Goal: Task Accomplishment & Management: Manage account settings

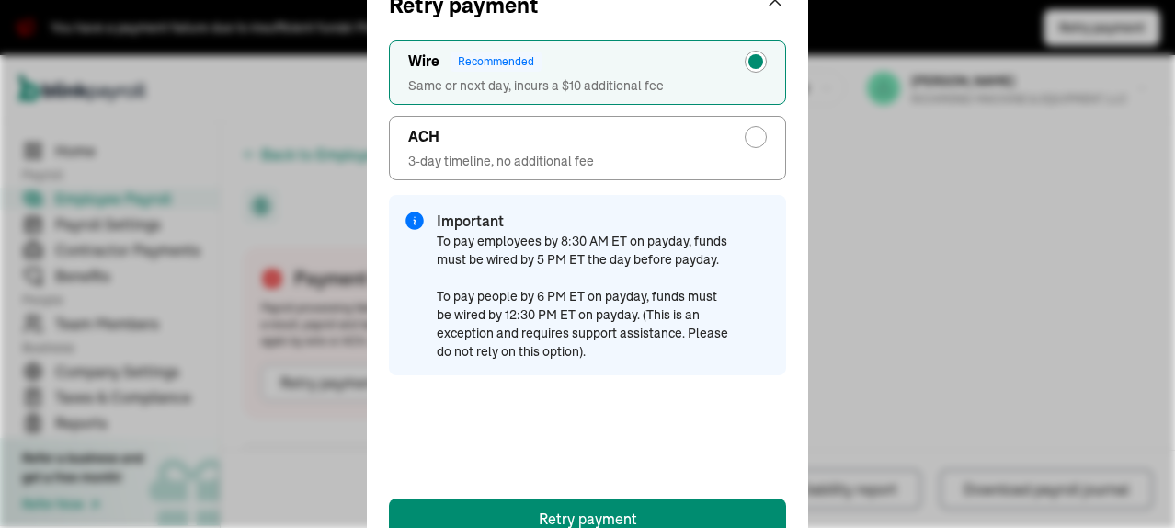
click at [987, 220] on div "Retry payment ACH 3-day timeline, no additional fee Wire Recommended Same or ne…" at bounding box center [587, 264] width 1175 height 528
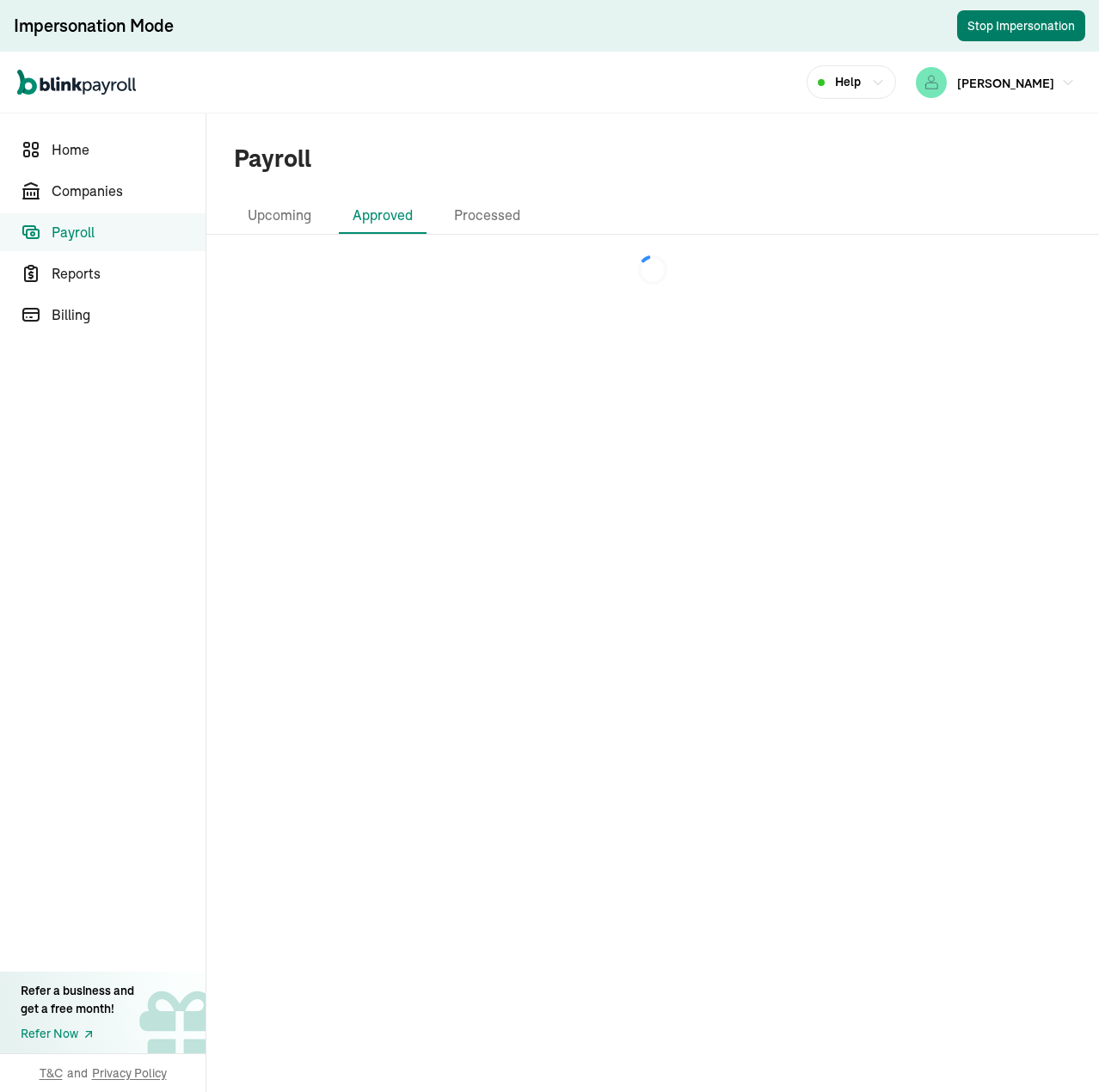
click at [1028, 28] on button "Stop Impersonation" at bounding box center [1020, 25] width 128 height 31
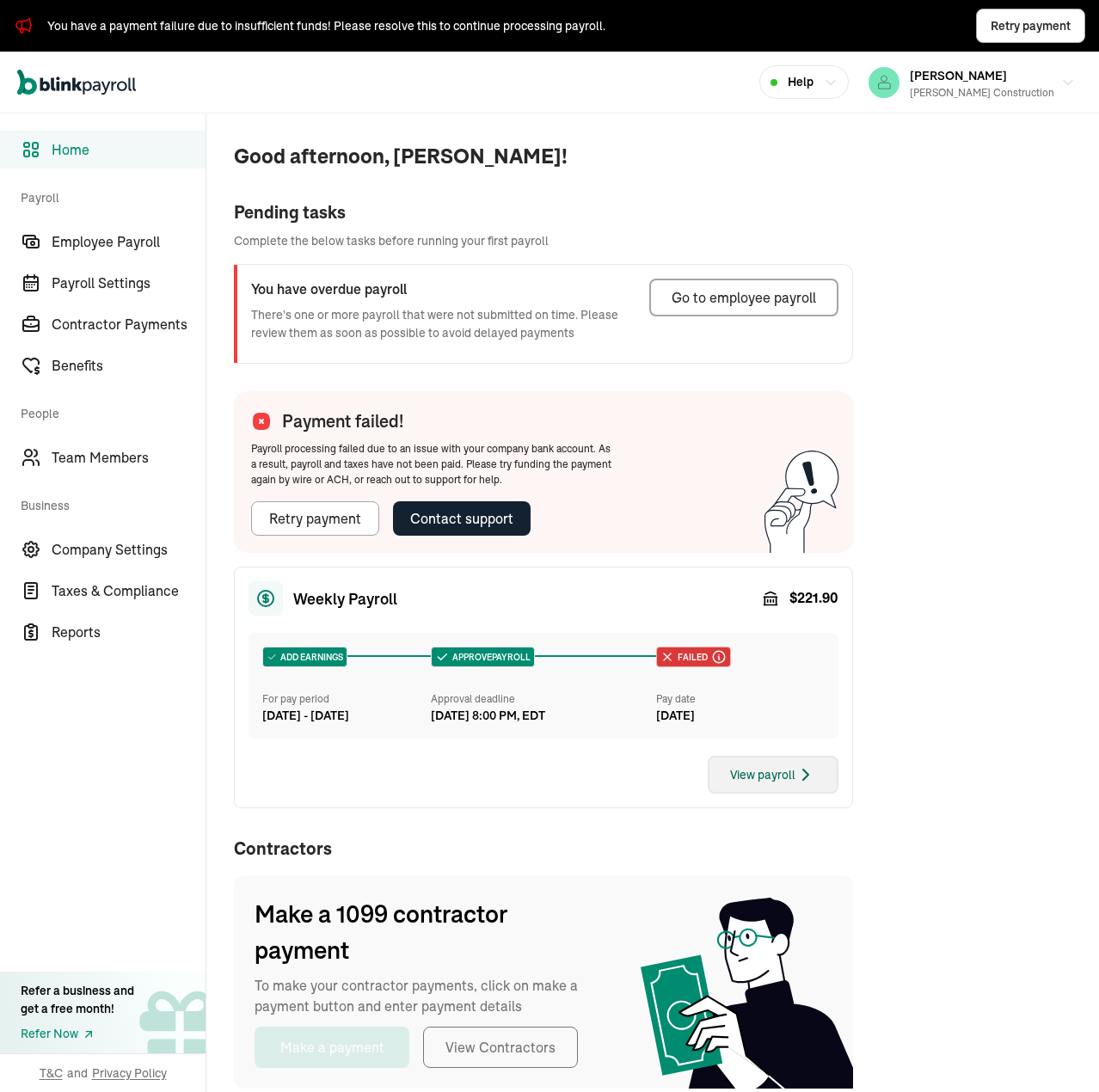
click at [787, 785] on div "View payroll" at bounding box center [773, 775] width 86 height 21
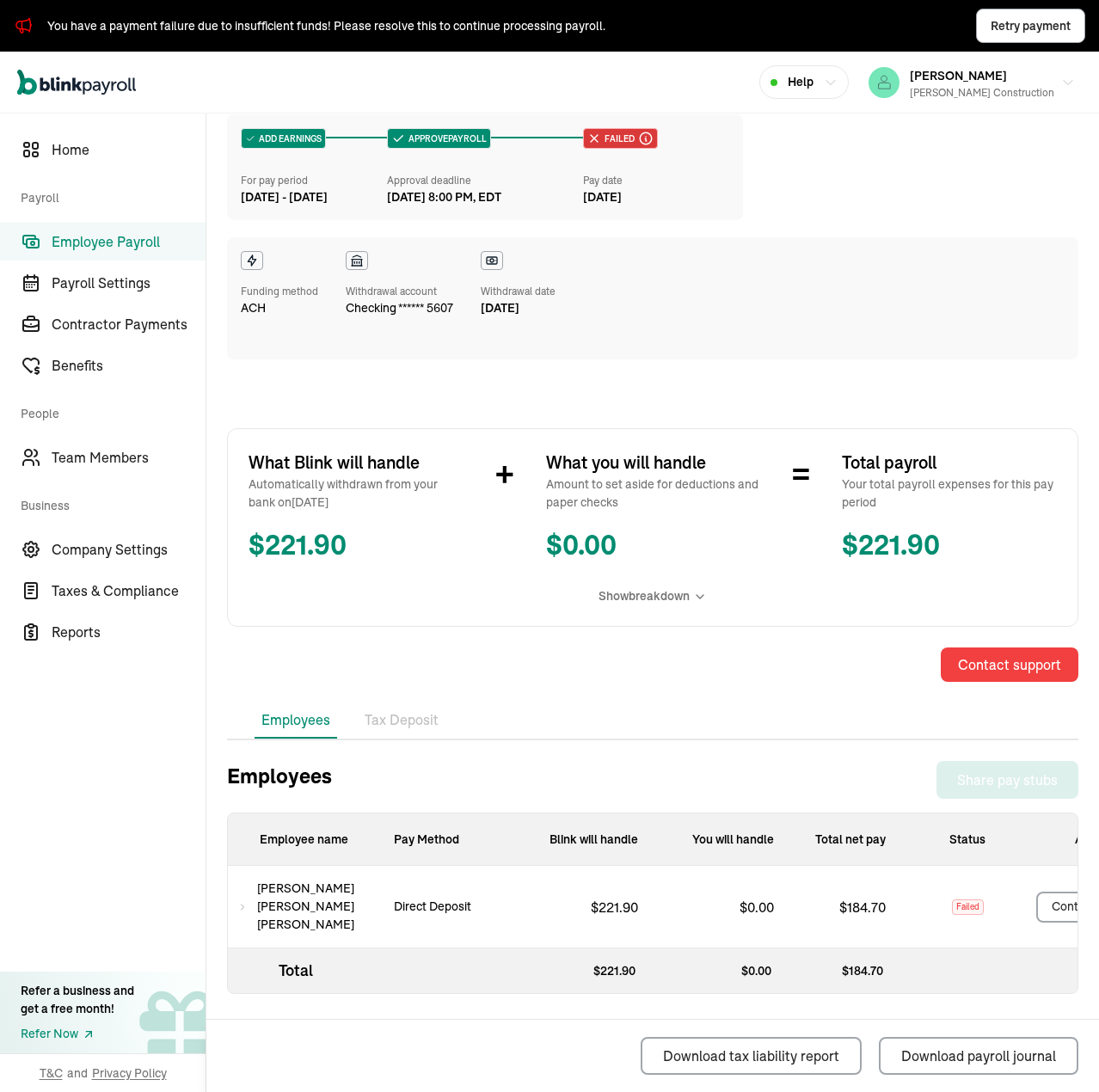
click at [441, 904] on p "Direct Deposit" at bounding box center [432, 907] width 105 height 18
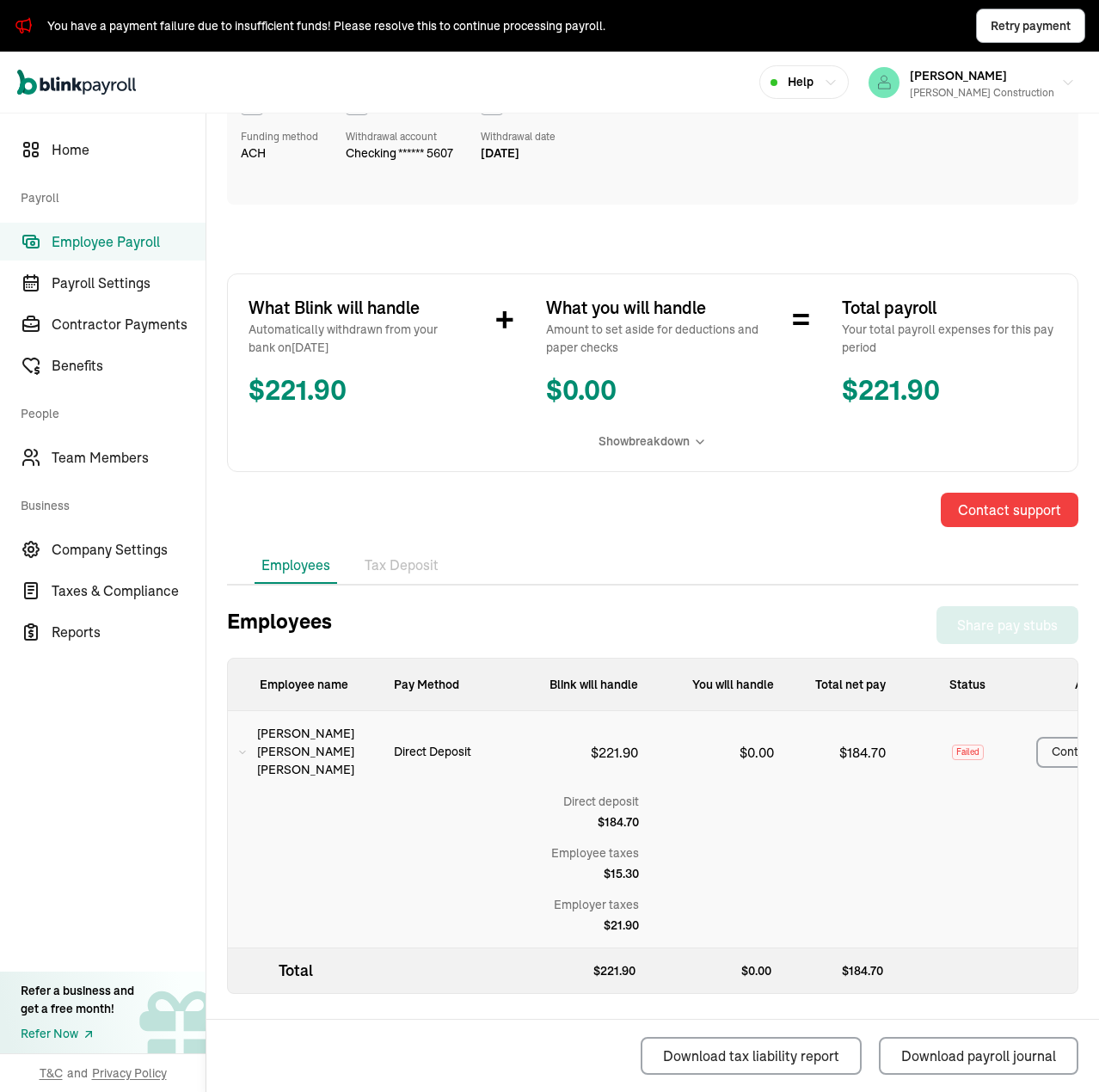
click at [246, 746] on icon at bounding box center [242, 752] width 8 height 21
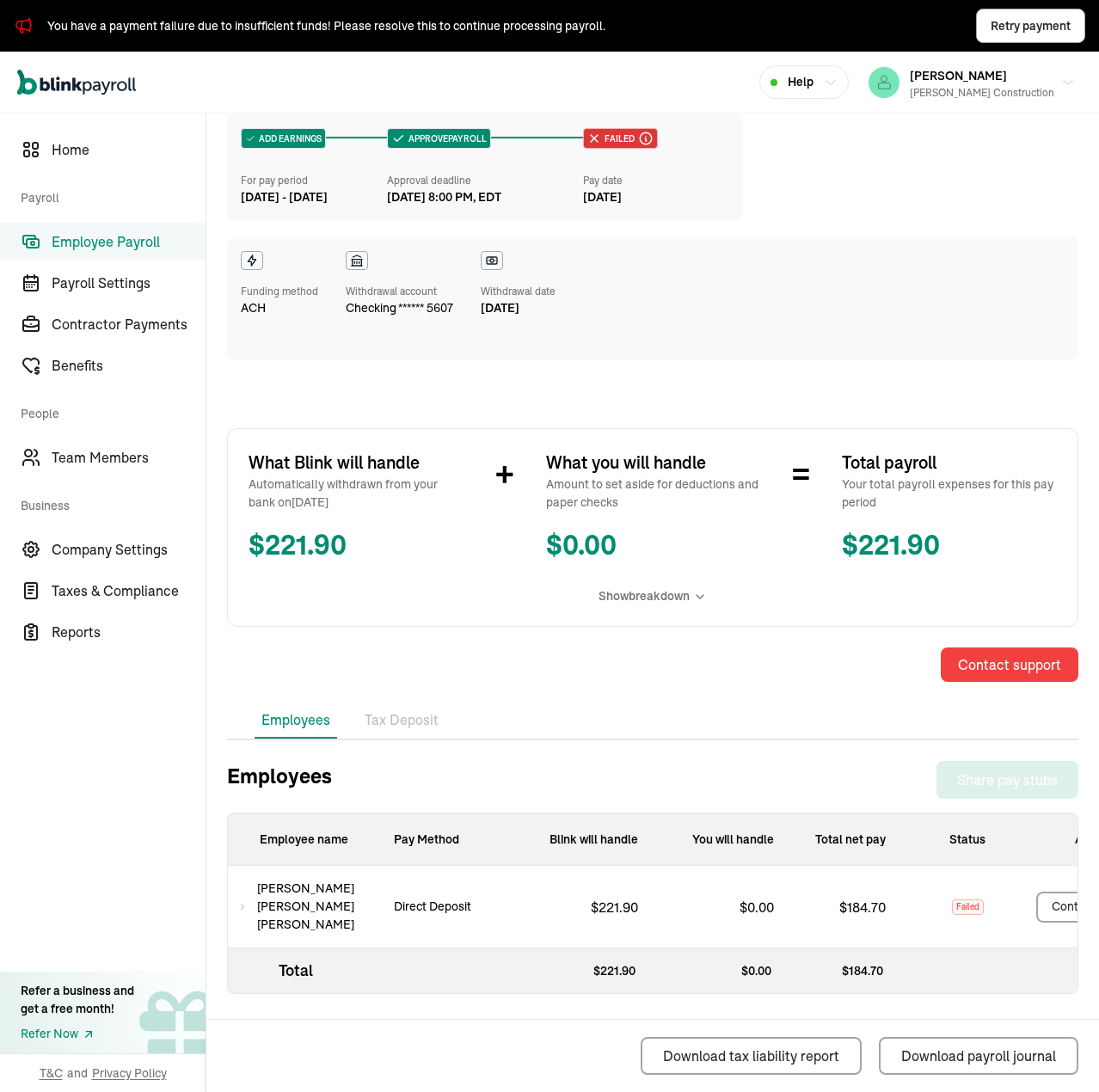
click at [452, 902] on p "Direct Deposit" at bounding box center [432, 907] width 105 height 18
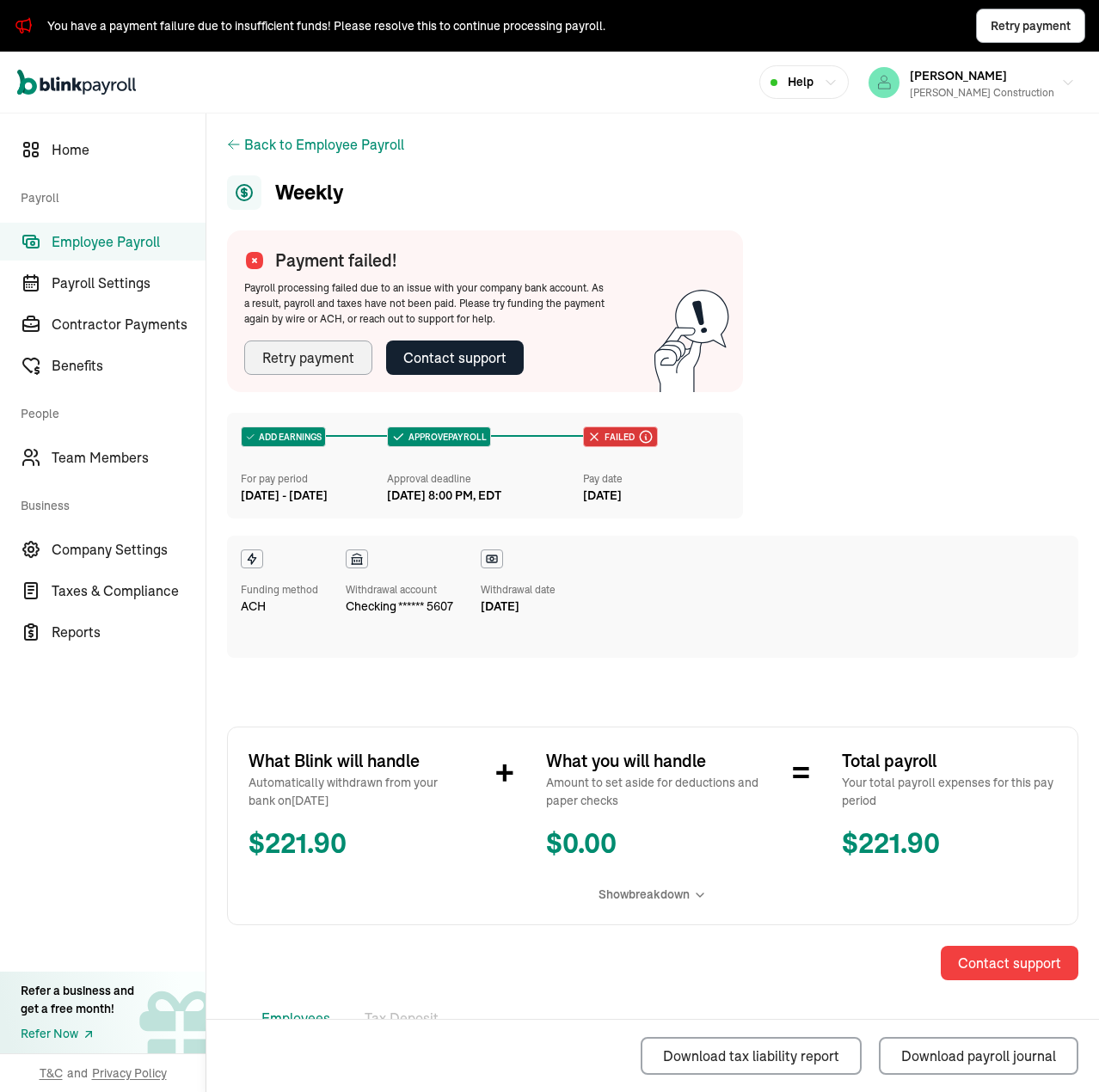
click at [325, 369] on button "Retry payment" at bounding box center [308, 357] width 128 height 35
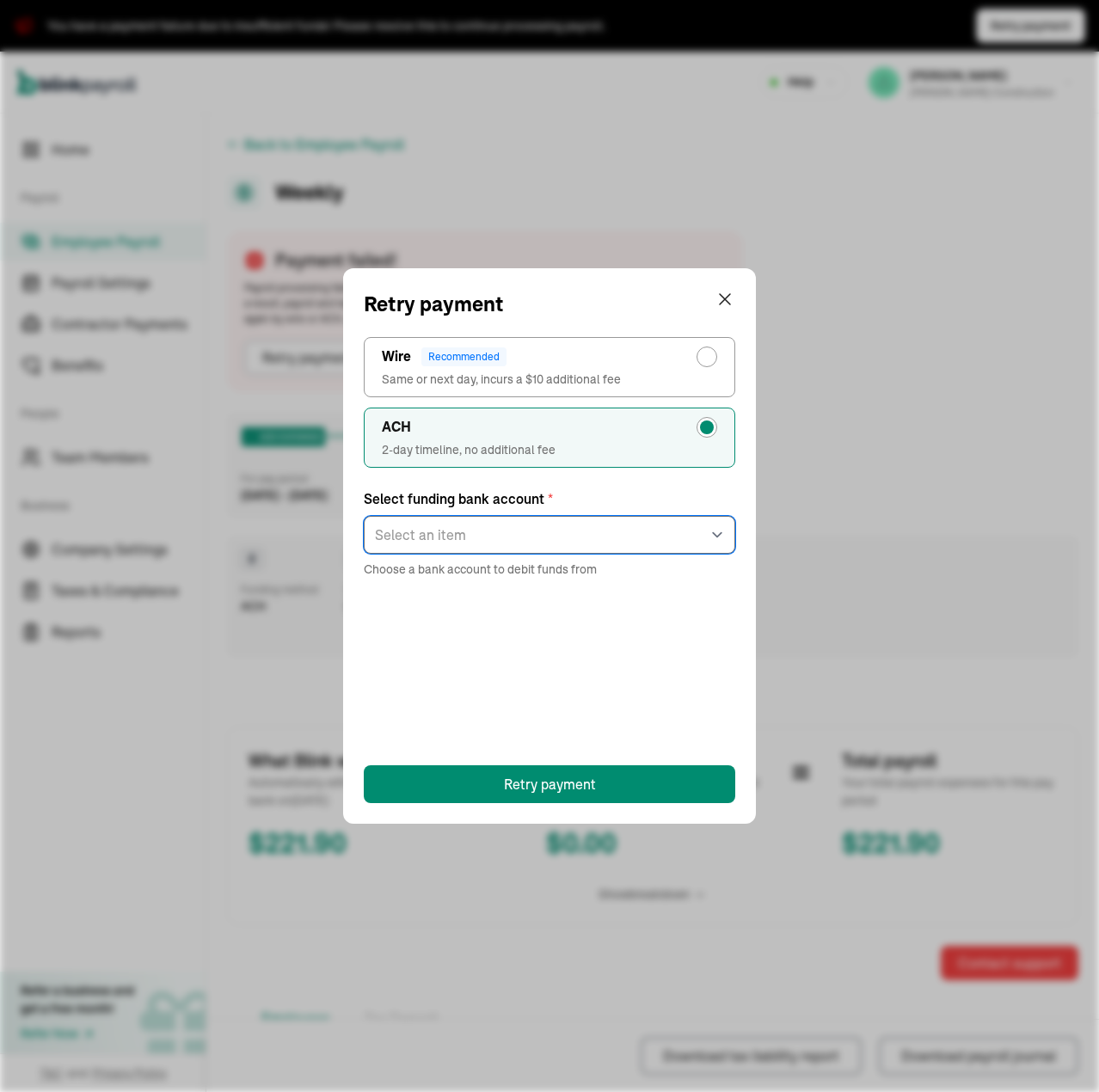
click at [506, 536] on select "Select an item checking ****5607" at bounding box center [549, 535] width 371 height 37
click at [710, 358] on div "radio-group" at bounding box center [706, 357] width 14 height 14
click at [710, 358] on input "Wire Recommended Same or next day, incurs a $10 additional fee" at bounding box center [711, 353] width 14 height 14
radio input "true"
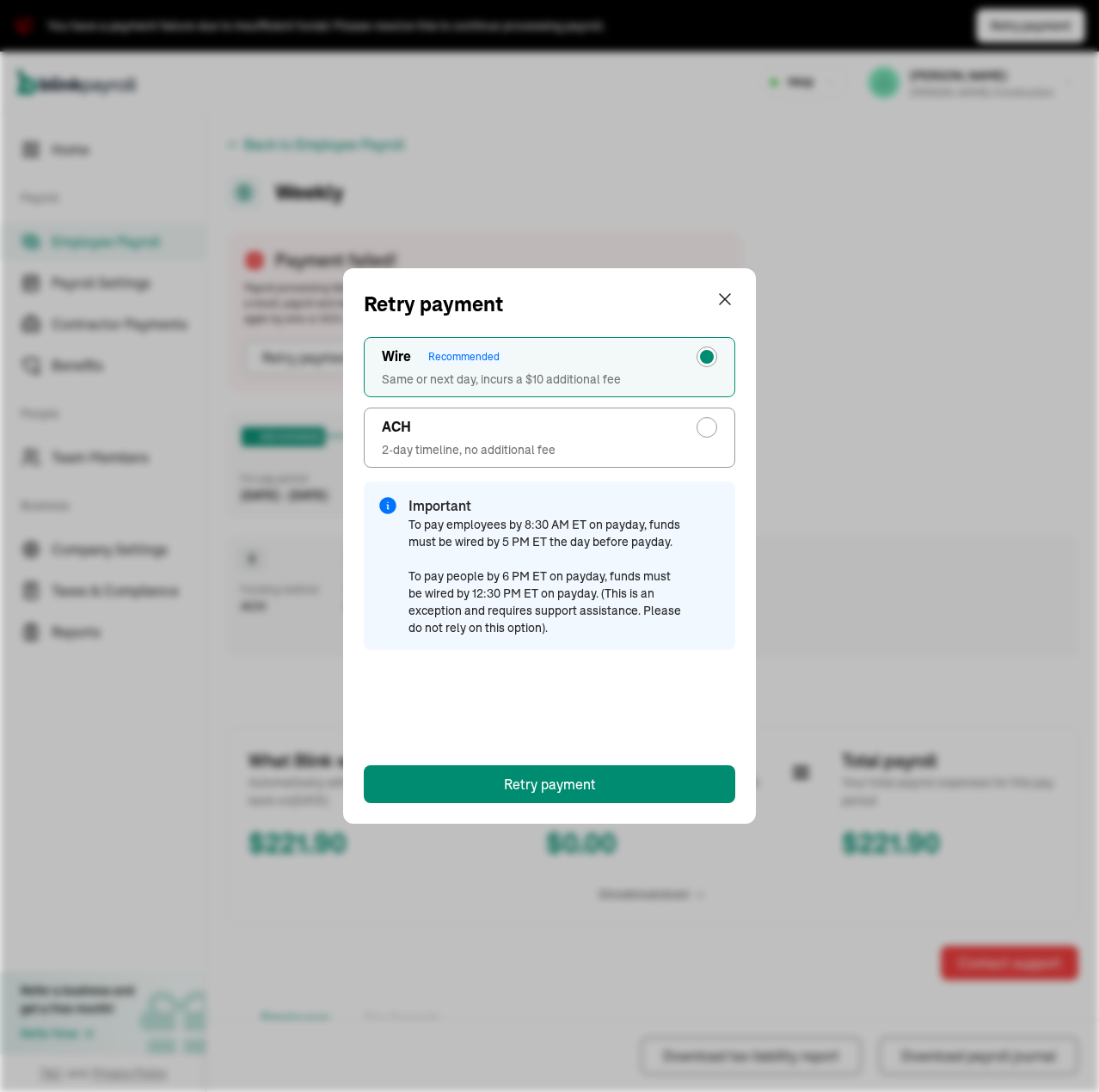
click at [507, 437] on label "ACH 2-day timeline, no additional fee" at bounding box center [549, 438] width 371 height 60
click at [704, 430] on input "ACH 2-day timeline, no additional fee" at bounding box center [711, 423] width 14 height 14
radio input "true"
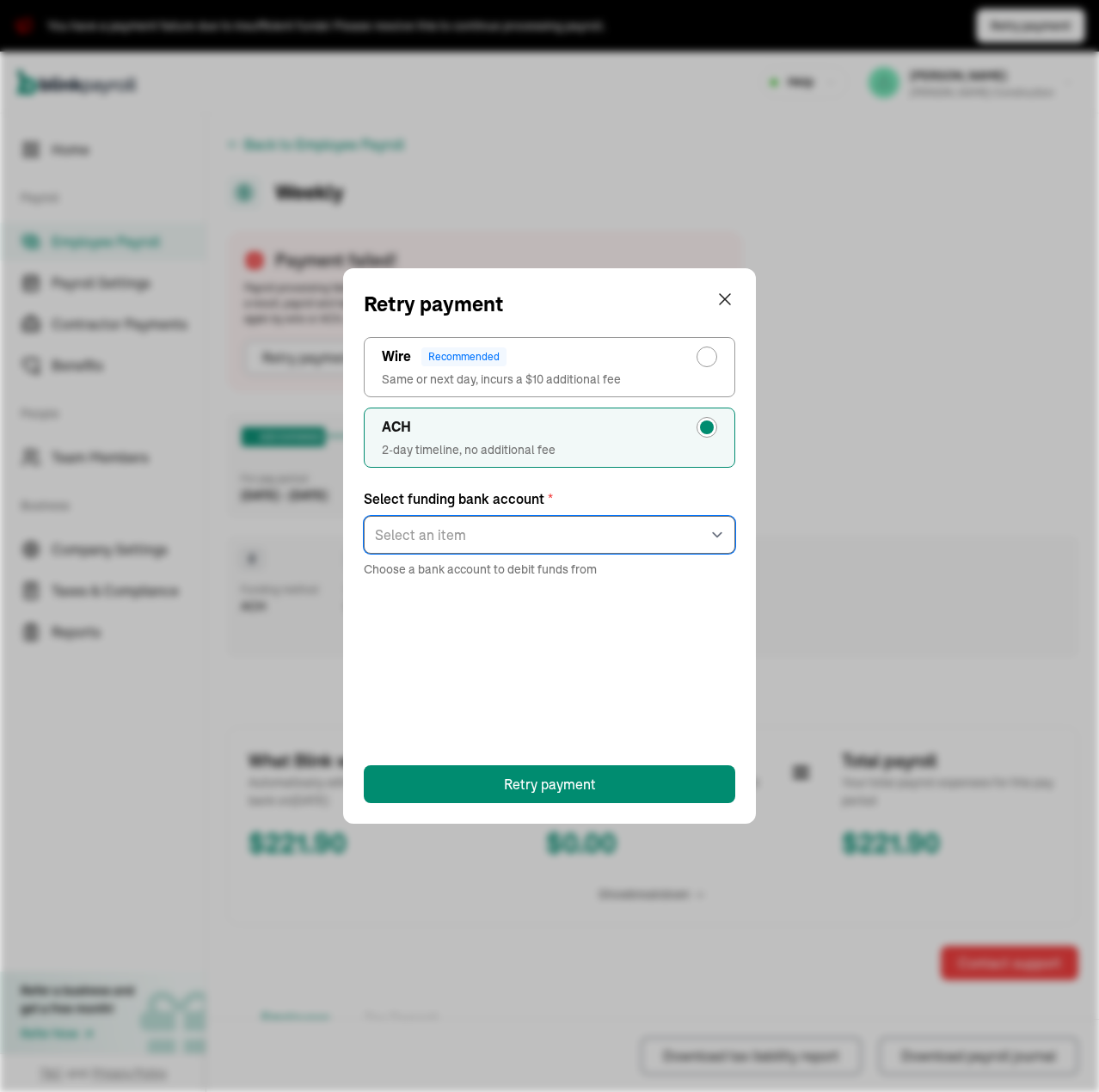
click at [553, 527] on select "Select an item checking ****5607" at bounding box center [549, 535] width 371 height 37
select select "546"
click at [364, 517] on select "Select an item checking ****5607" at bounding box center [549, 535] width 371 height 37
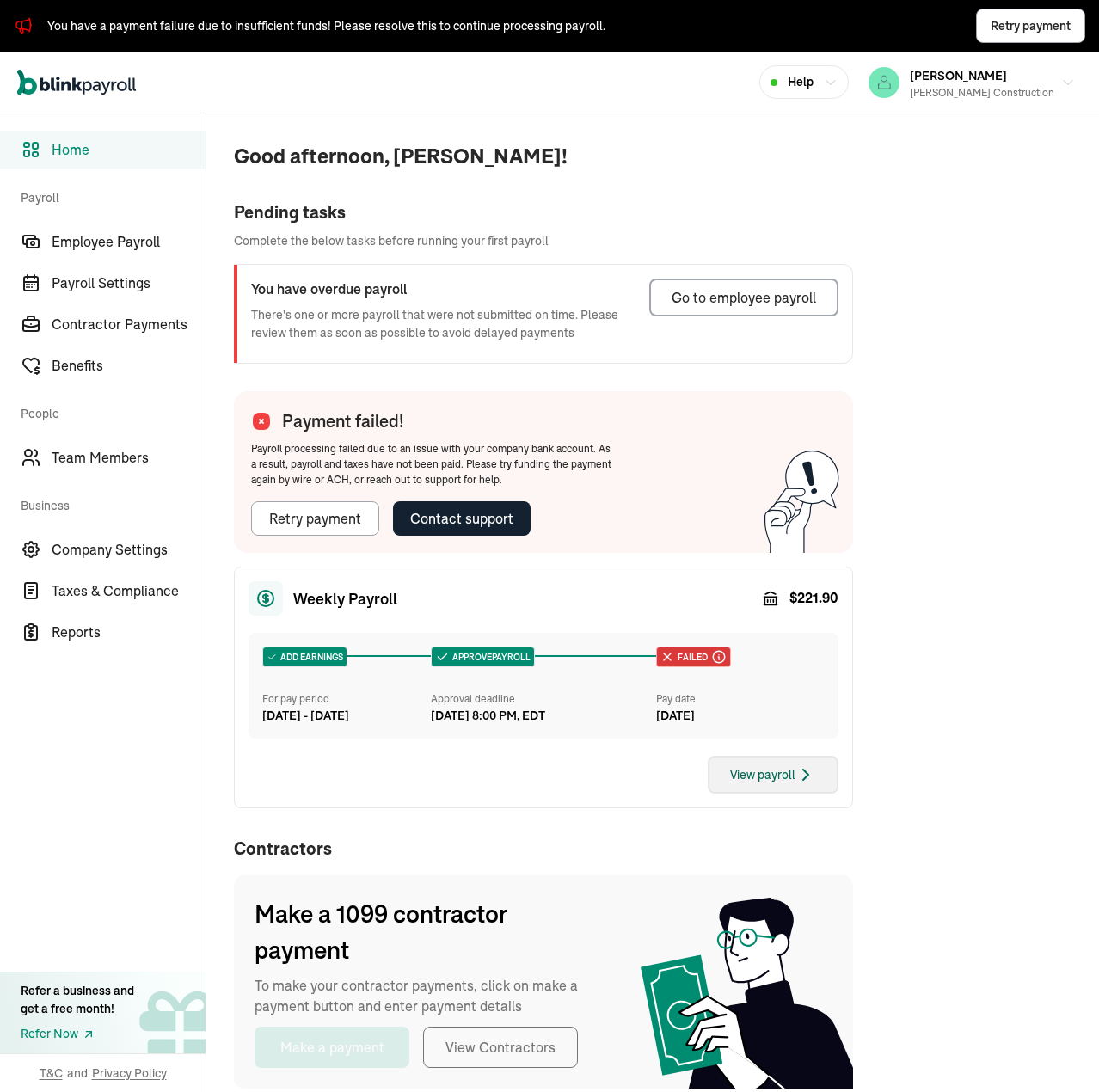
click at [787, 785] on div "View payroll" at bounding box center [773, 775] width 86 height 21
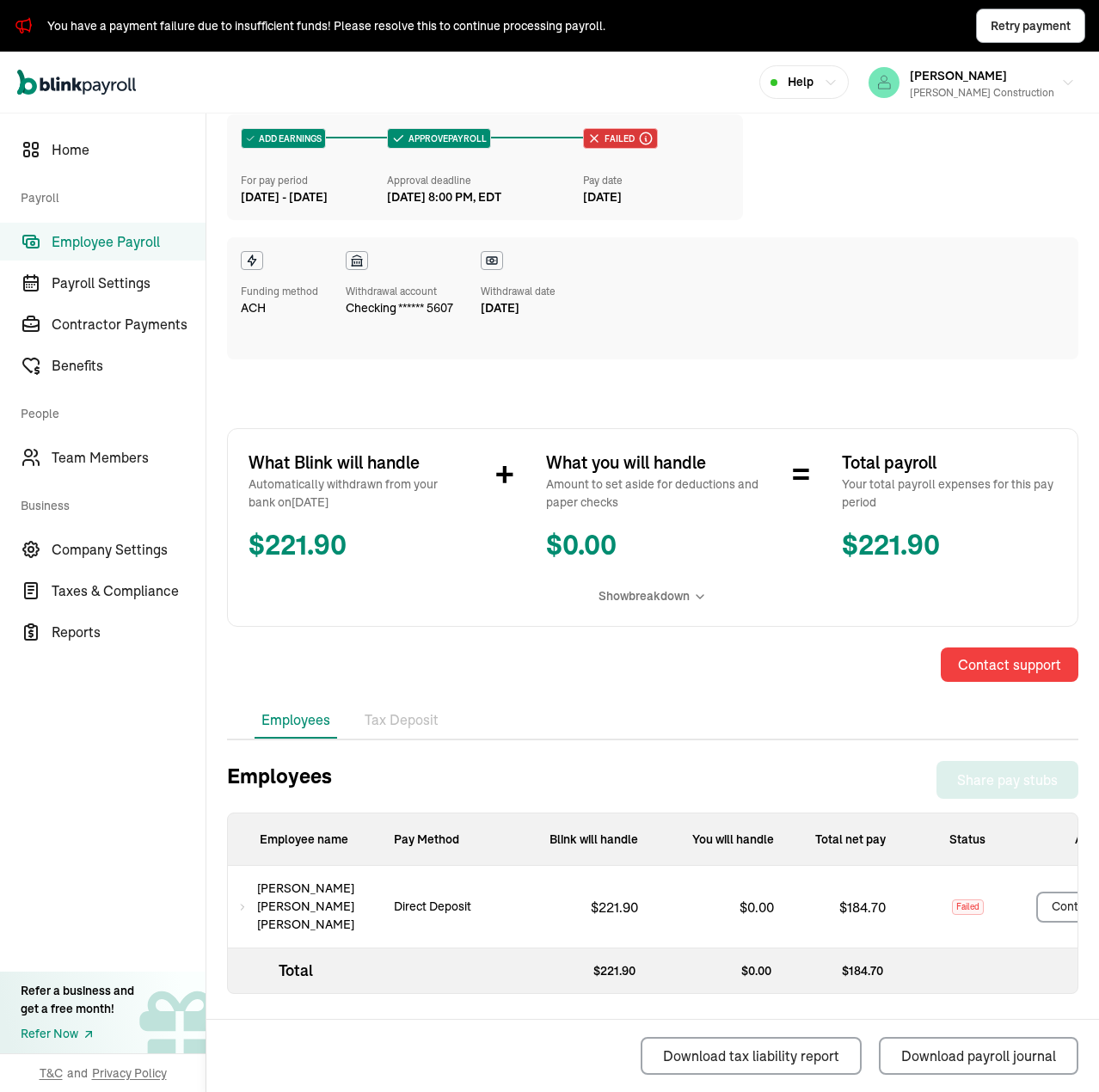
click at [441, 904] on p "Direct Deposit" at bounding box center [432, 907] width 105 height 18
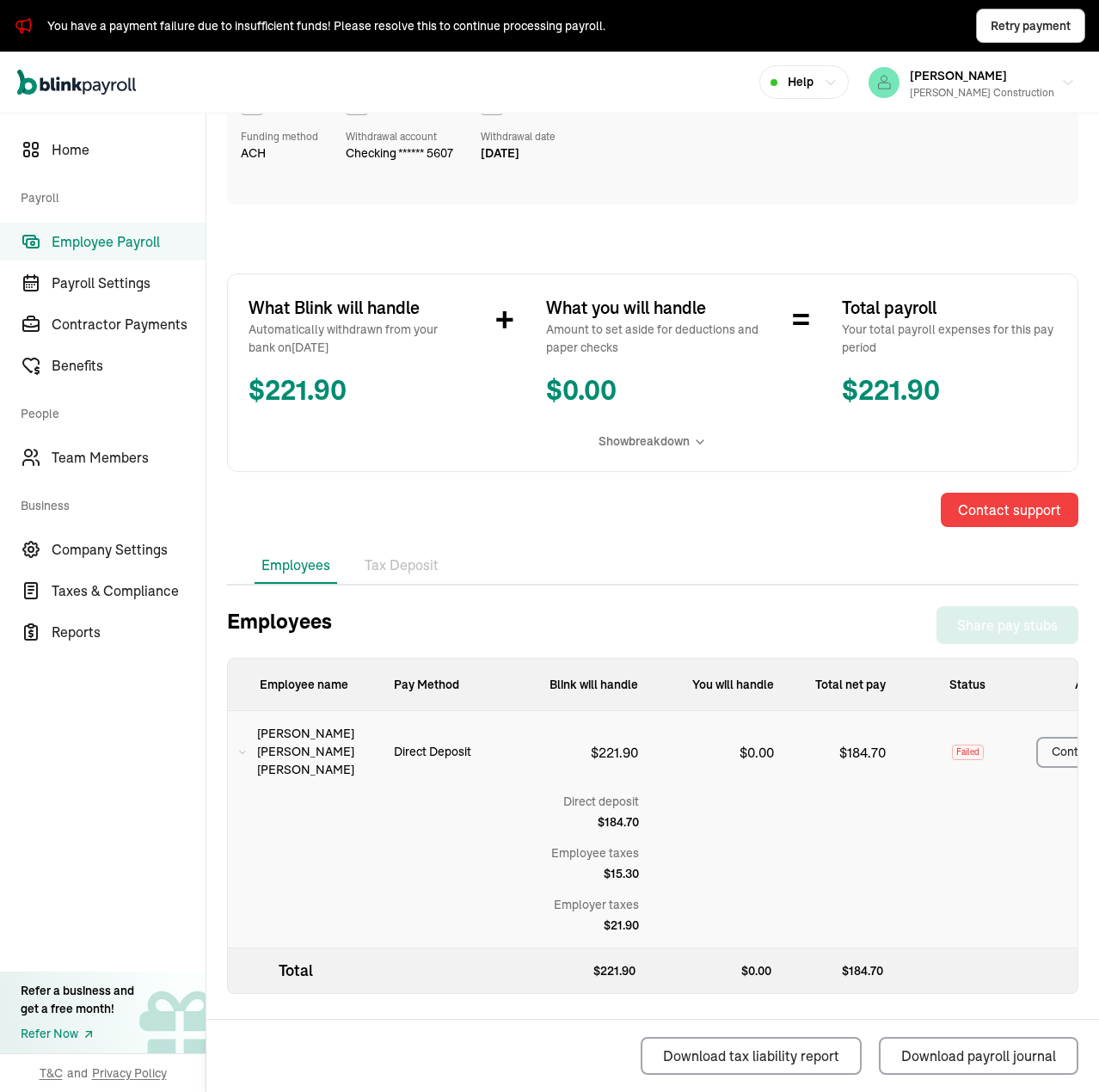
click at [246, 746] on icon at bounding box center [242, 752] width 8 height 21
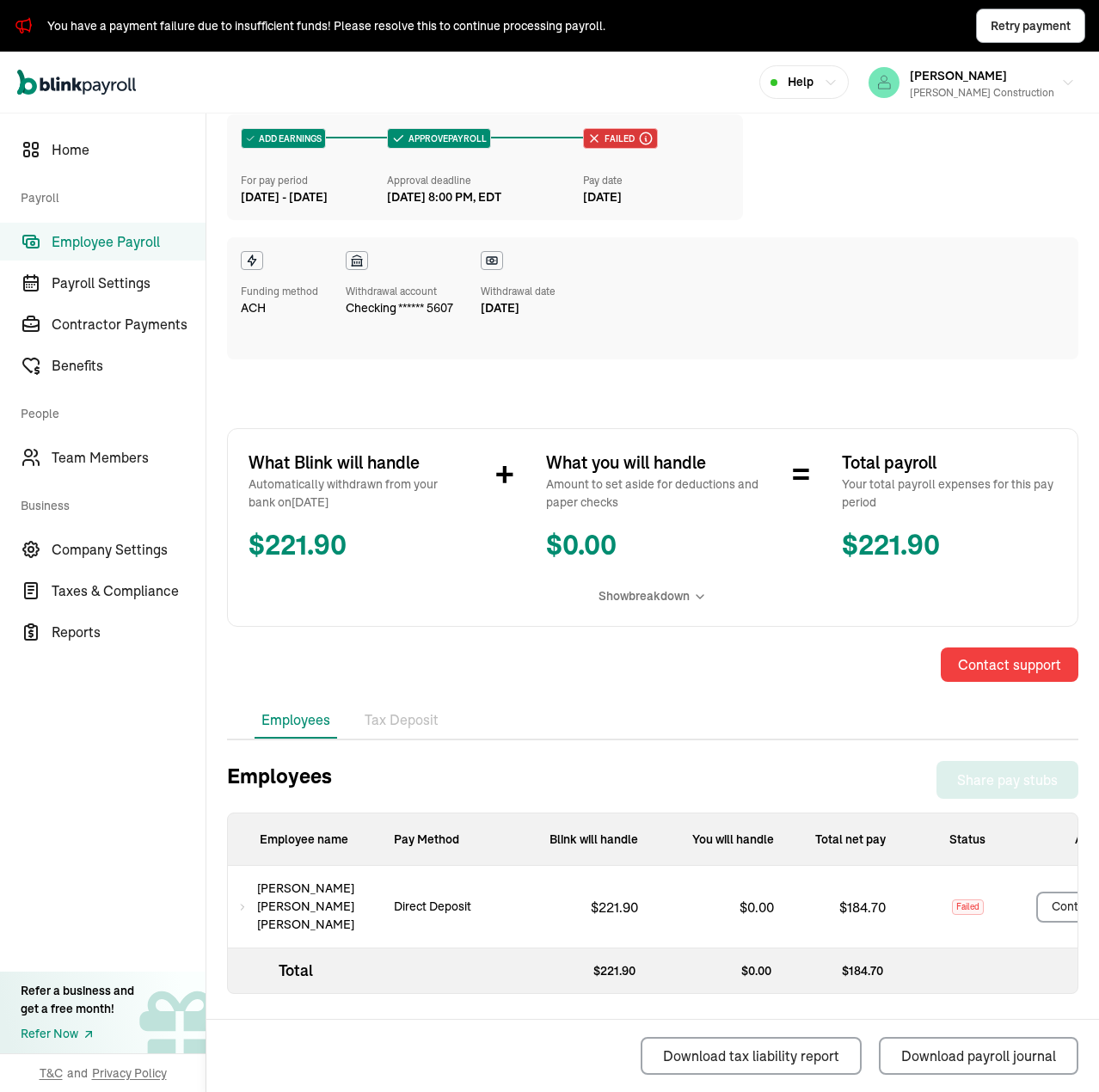
click at [452, 902] on p "Direct Deposit" at bounding box center [432, 907] width 105 height 18
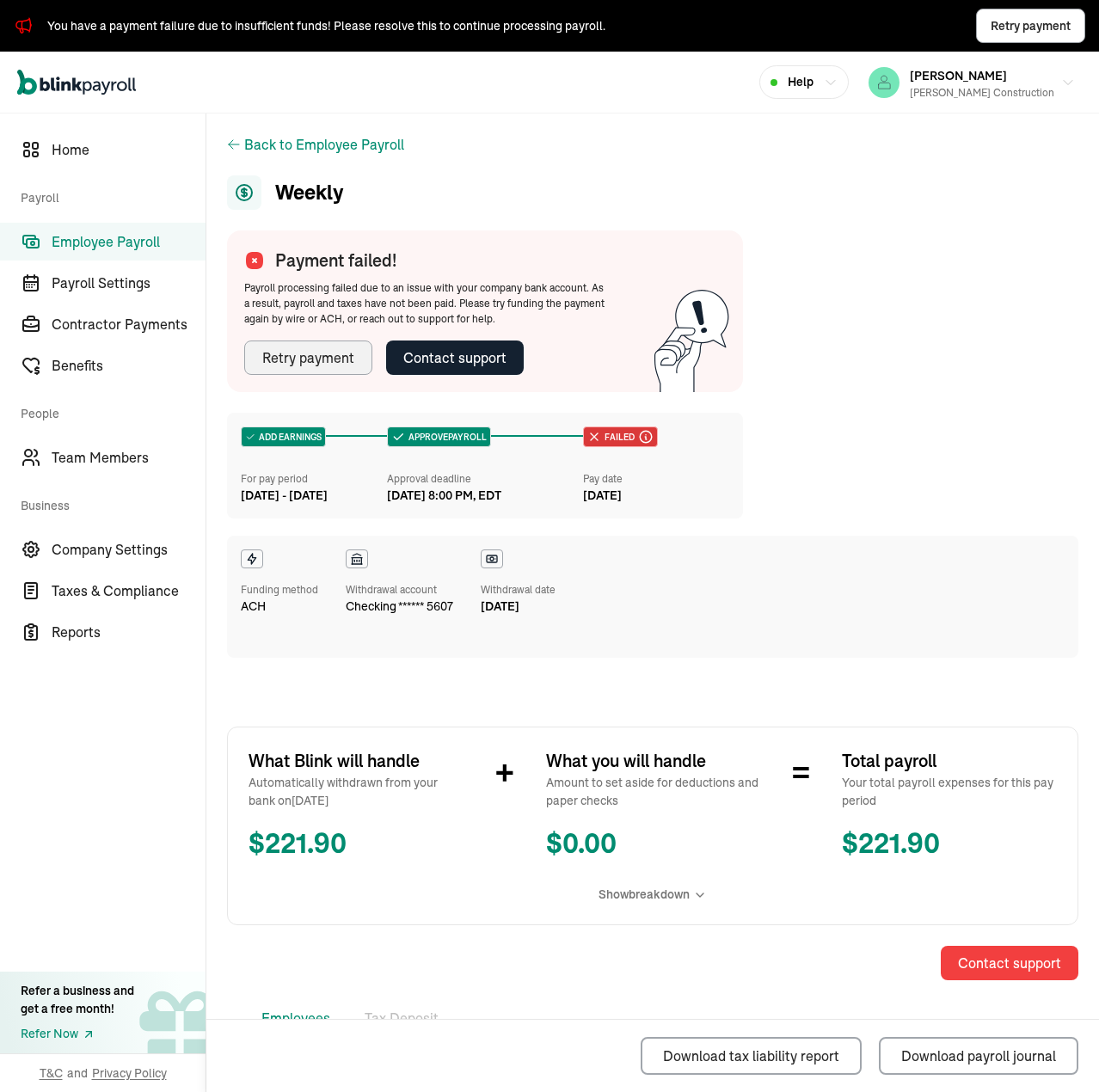
click at [325, 369] on button "Retry payment" at bounding box center [308, 357] width 128 height 35
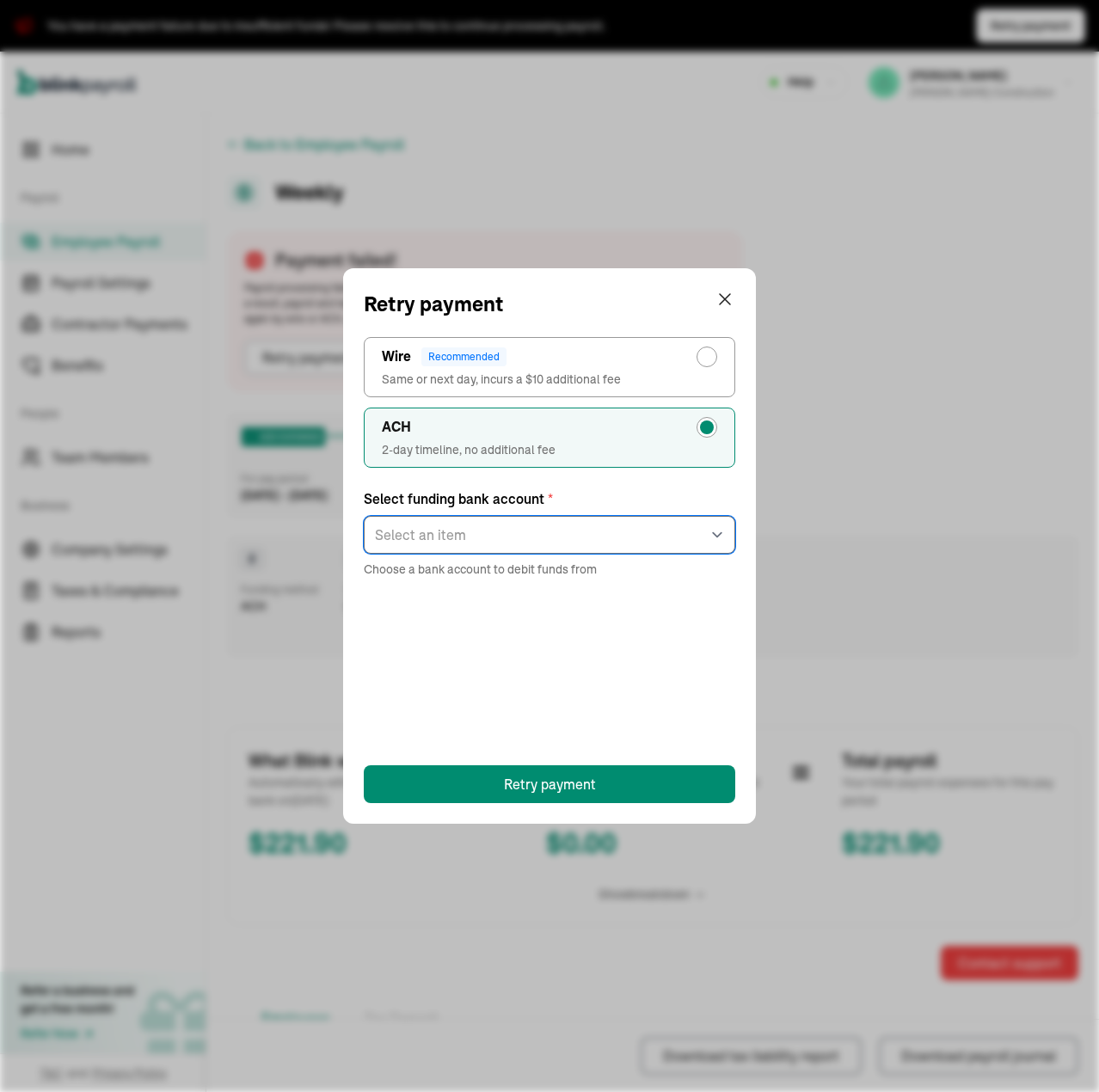
click at [506, 536] on select "Select an item checking ****5607" at bounding box center [549, 535] width 371 height 37
click at [710, 358] on div "radio-group" at bounding box center [706, 357] width 14 height 14
click at [710, 358] on input "Wire Recommended Same or next day, incurs a $10 additional fee" at bounding box center [711, 353] width 14 height 14
radio input "true"
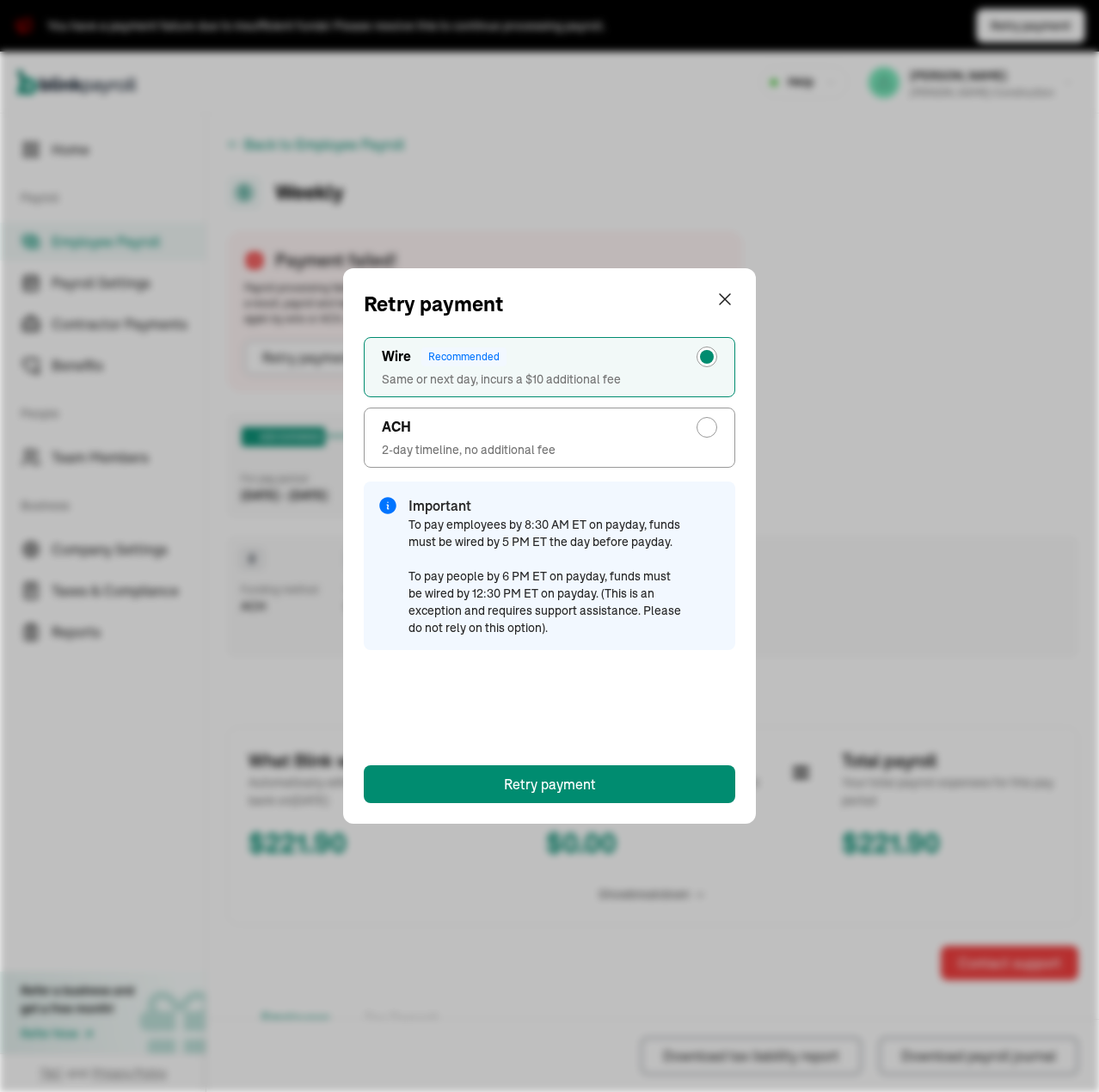
click at [507, 437] on label "ACH 2-day timeline, no additional fee" at bounding box center [549, 438] width 371 height 60
click at [704, 430] on input "ACH 2-day timeline, no additional fee" at bounding box center [711, 423] width 14 height 14
radio input "true"
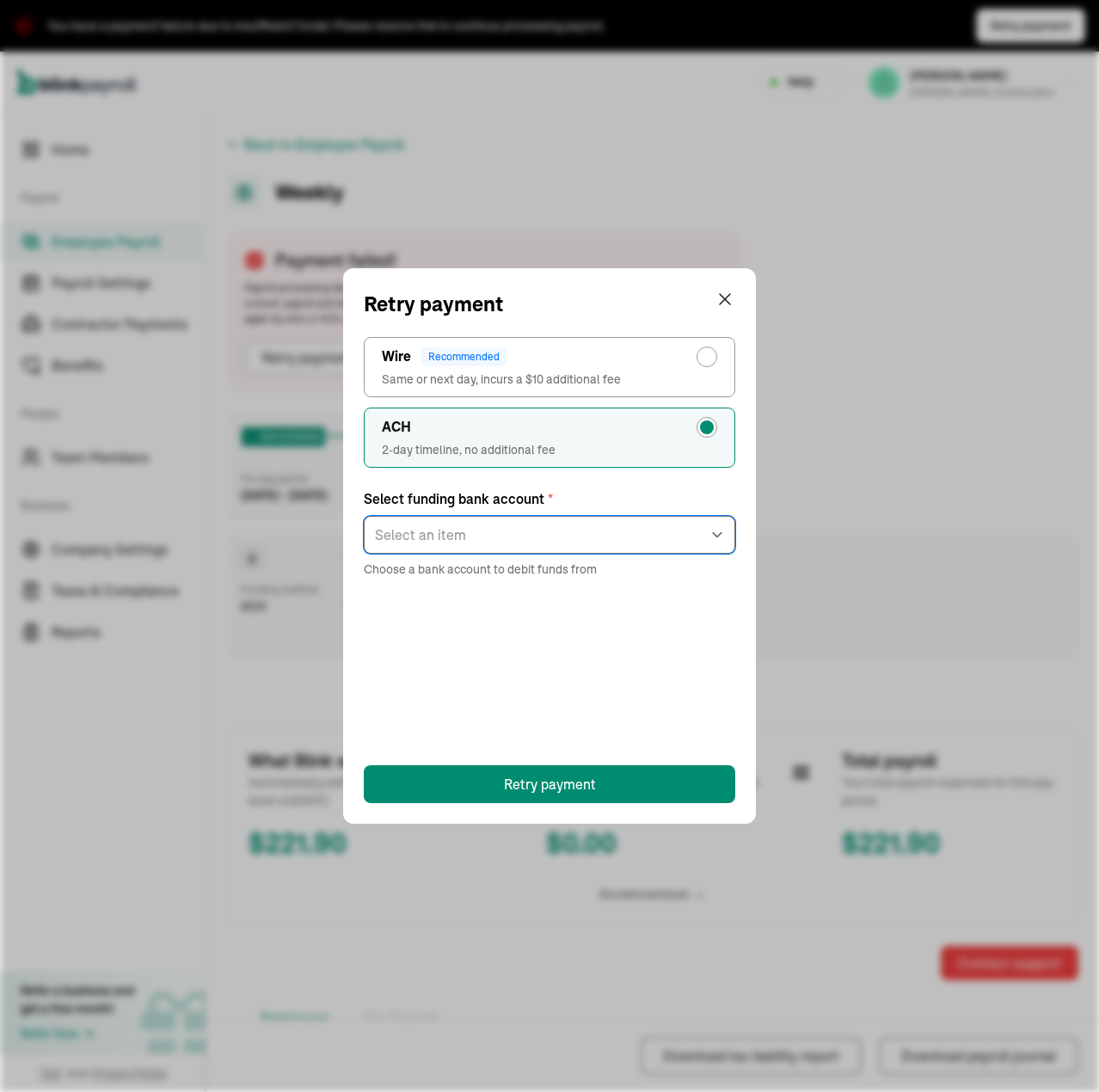
click at [553, 527] on select "Select an item checking ****5607" at bounding box center [549, 535] width 371 height 37
select select "546"
click at [364, 517] on select "Select an item checking ****5607" at bounding box center [549, 535] width 371 height 37
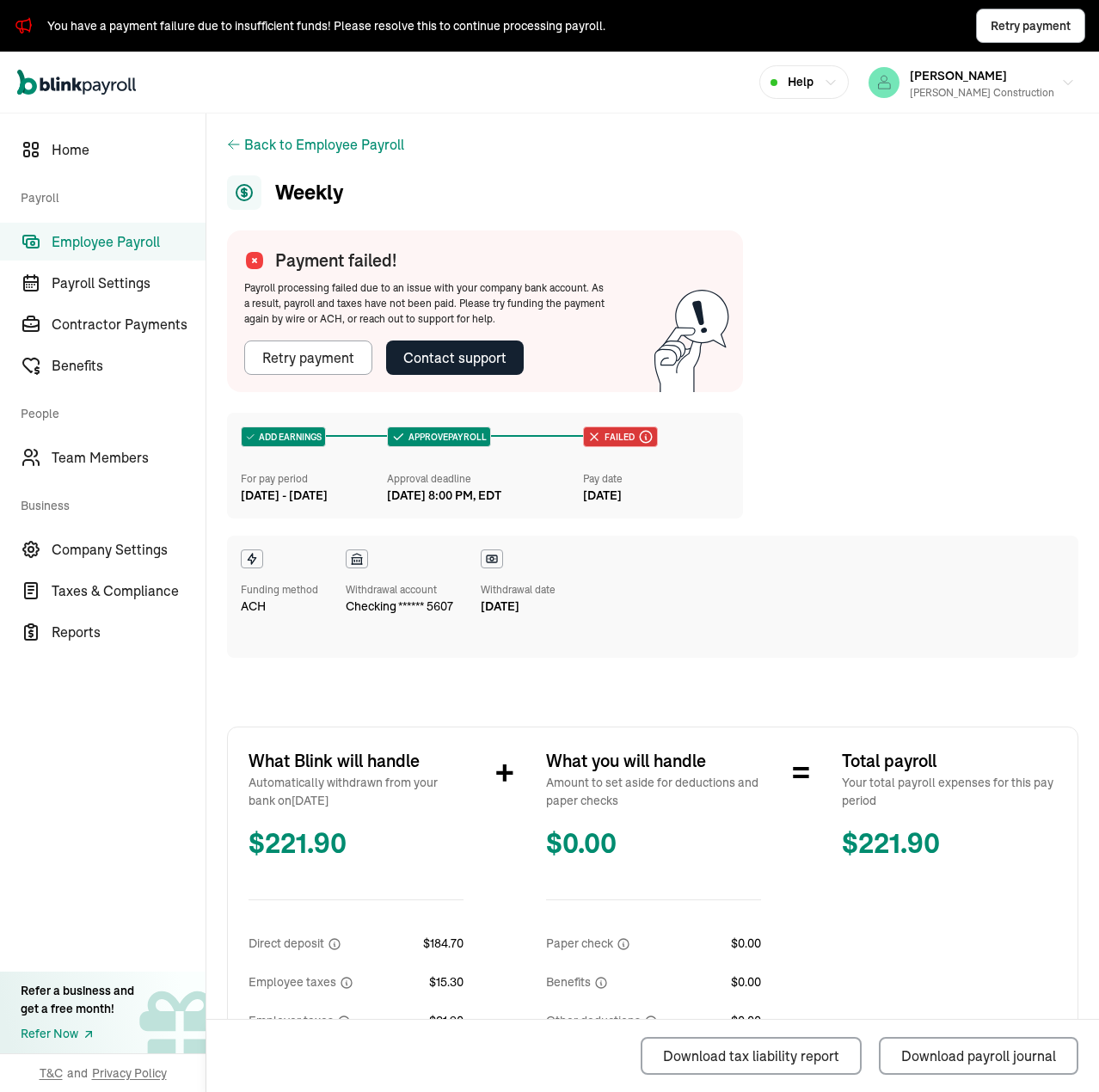
scroll to position [344, 0]
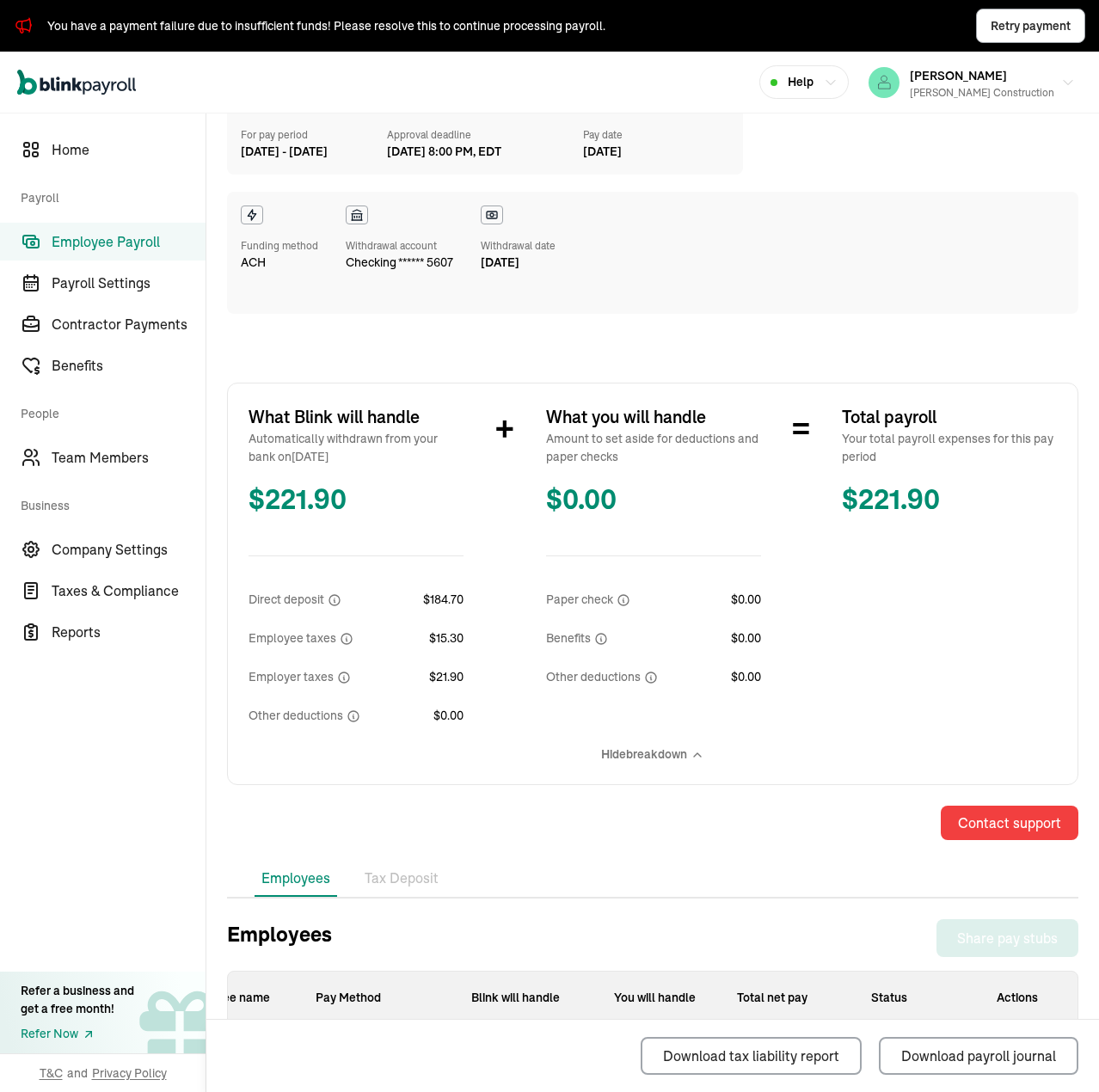
click at [122, 240] on span "Employee Payroll" at bounding box center [128, 241] width 154 height 21
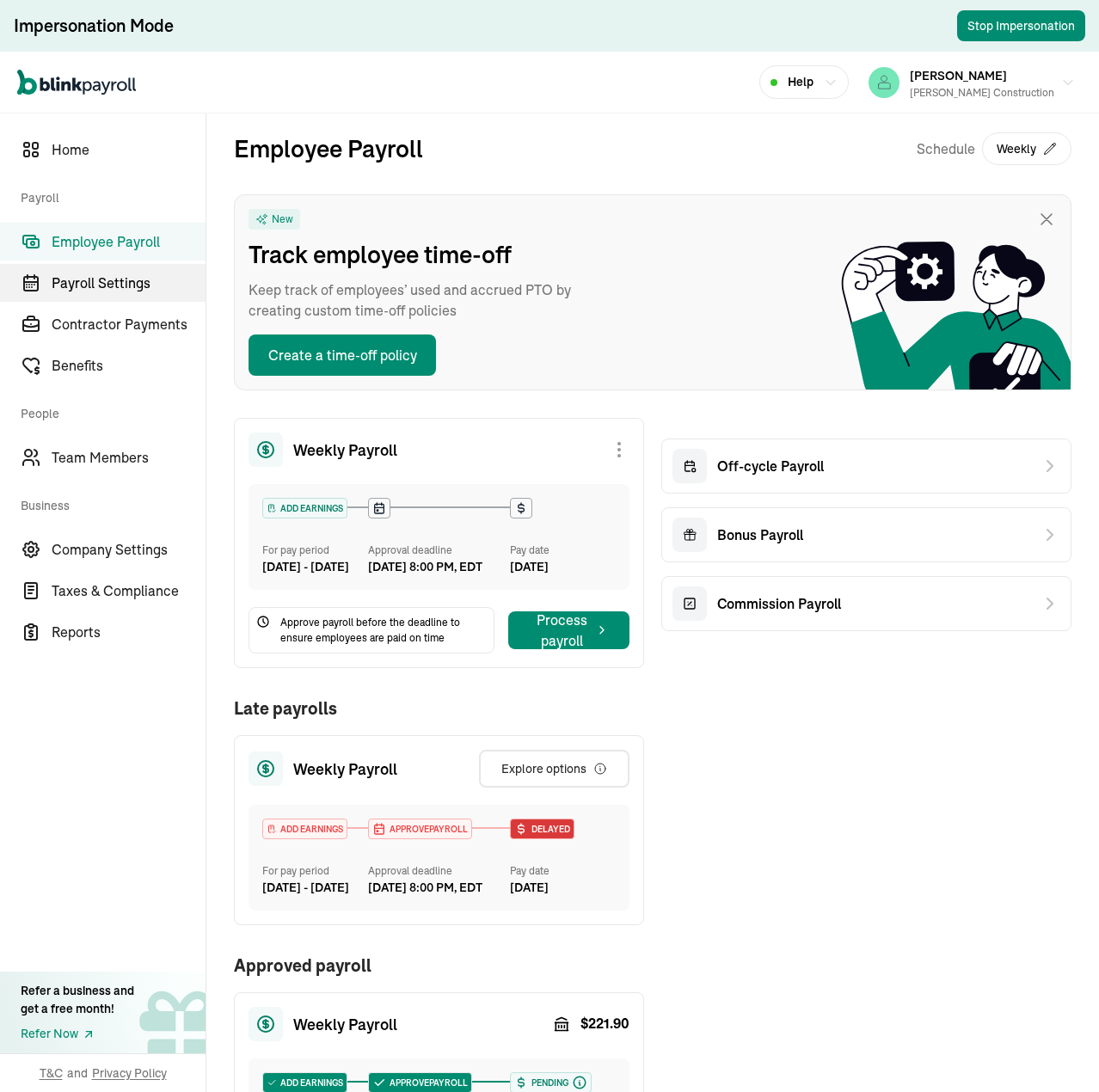
click at [105, 284] on span "Payroll Settings" at bounding box center [128, 283] width 154 height 21
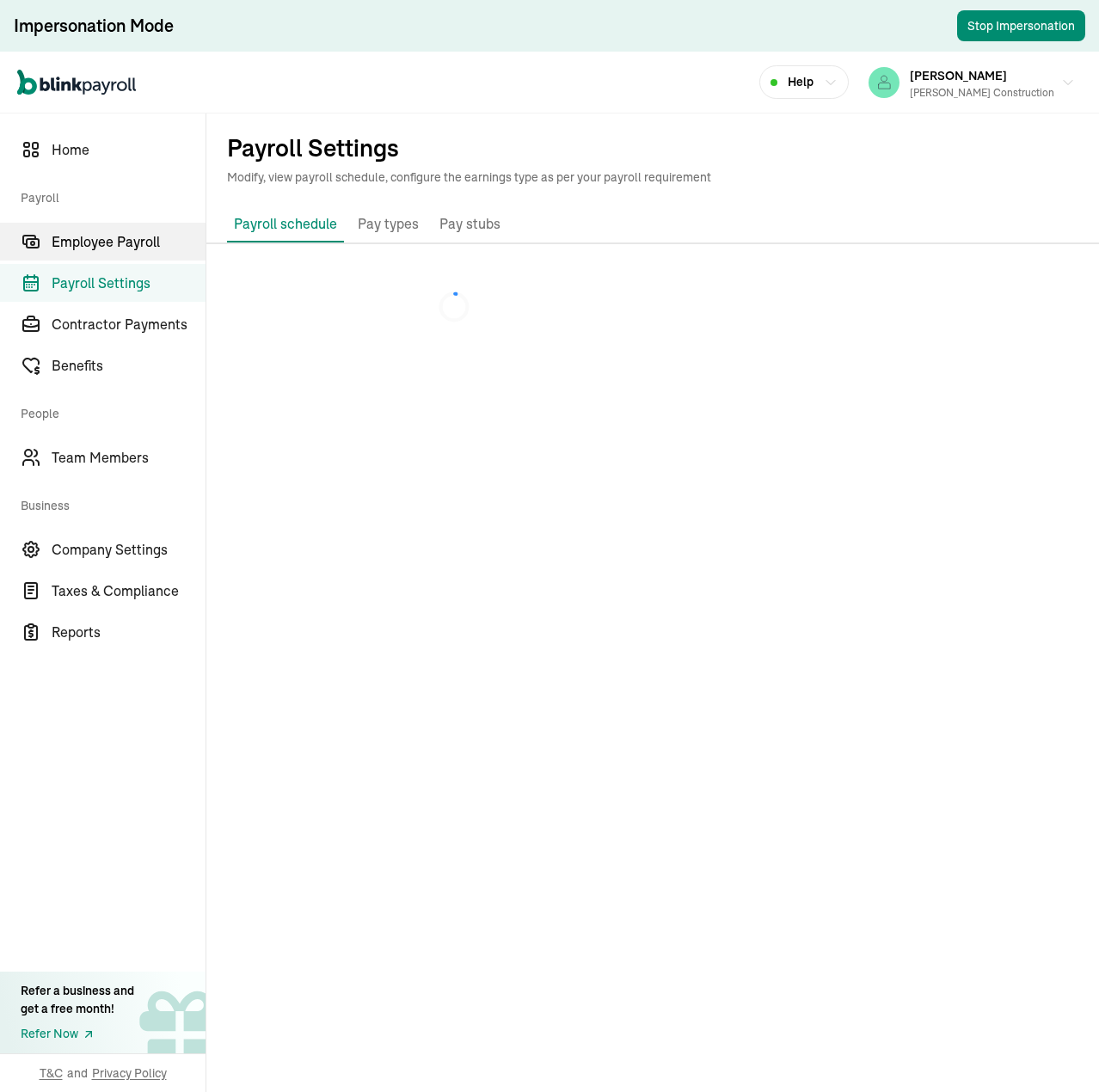
click at [118, 245] on span "Employee Payroll" at bounding box center [128, 241] width 154 height 21
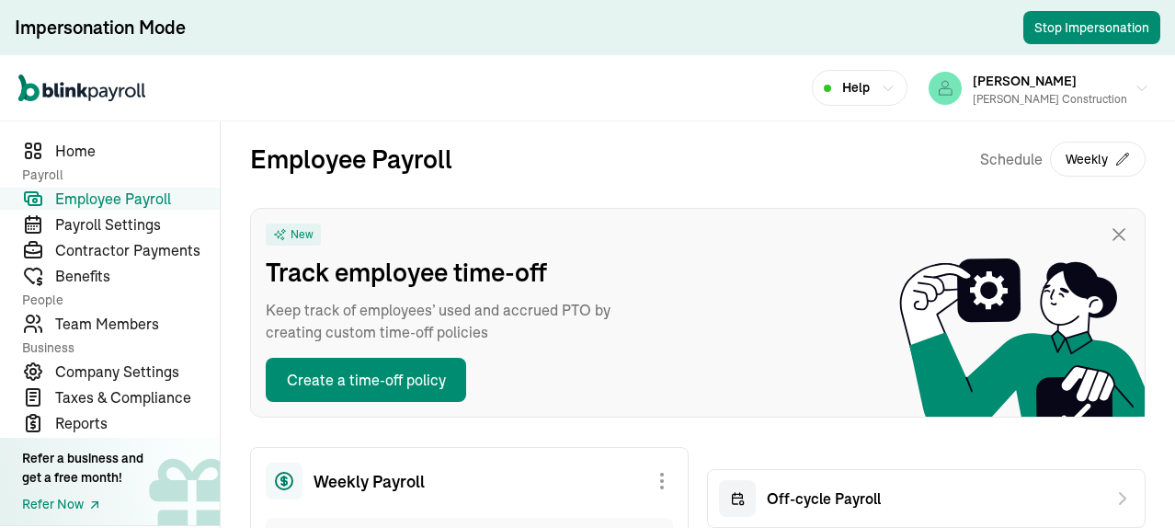
click at [683, 92] on div "Open main menu Help [PERSON_NAME] Construction" at bounding box center [587, 88] width 1175 height 66
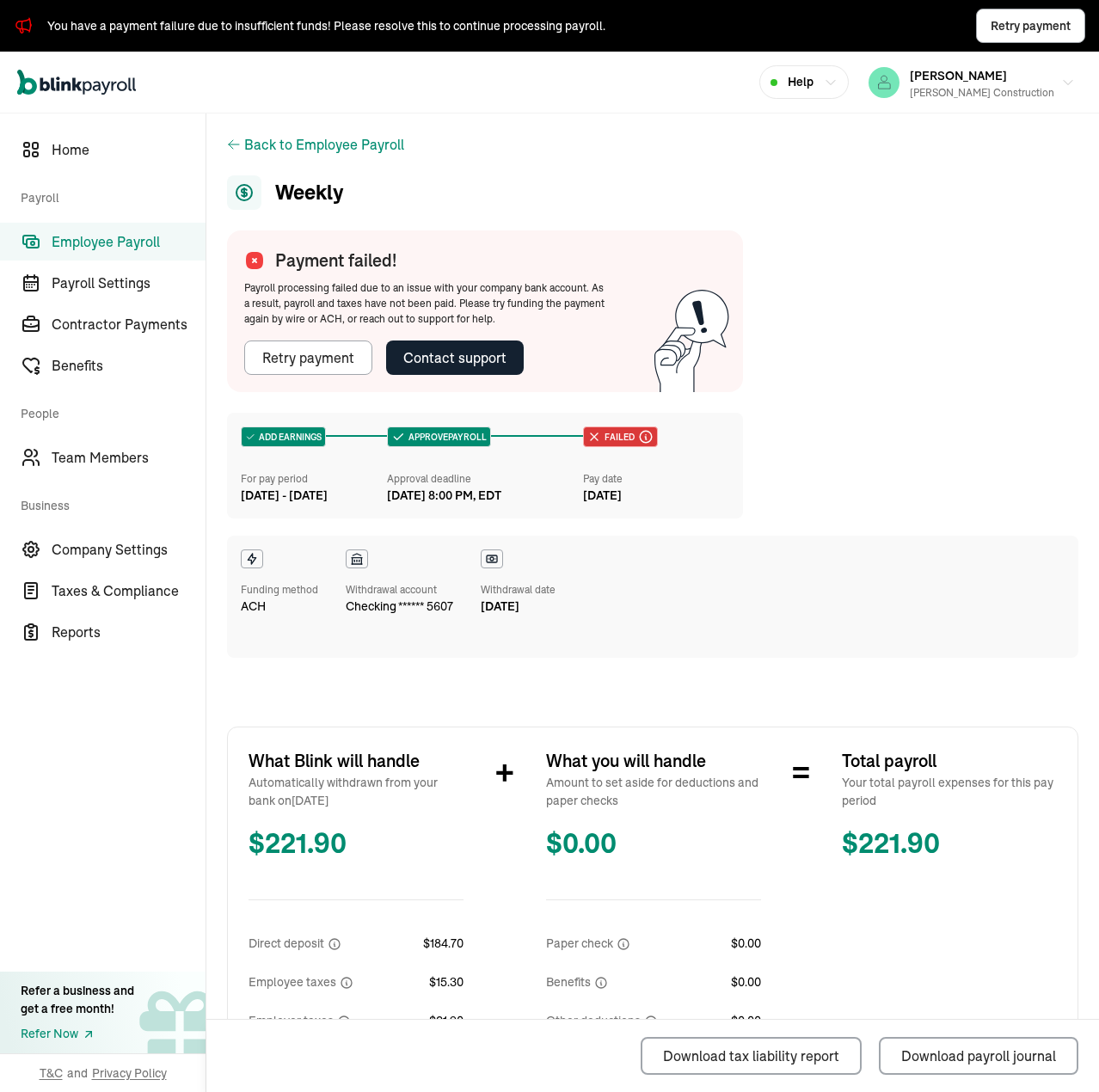
scroll to position [344, 0]
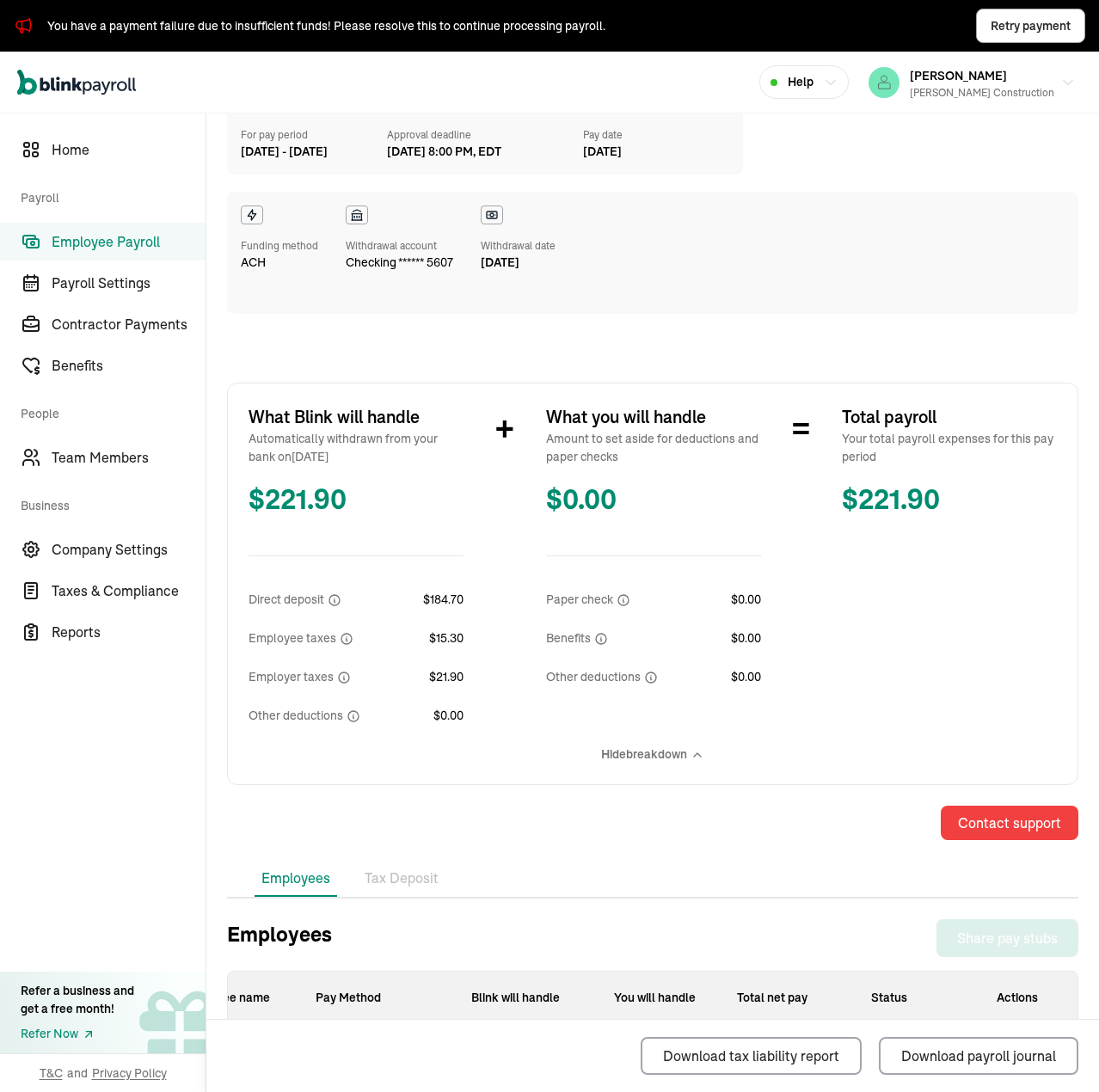
click at [122, 240] on span "Employee Payroll" at bounding box center [128, 241] width 154 height 21
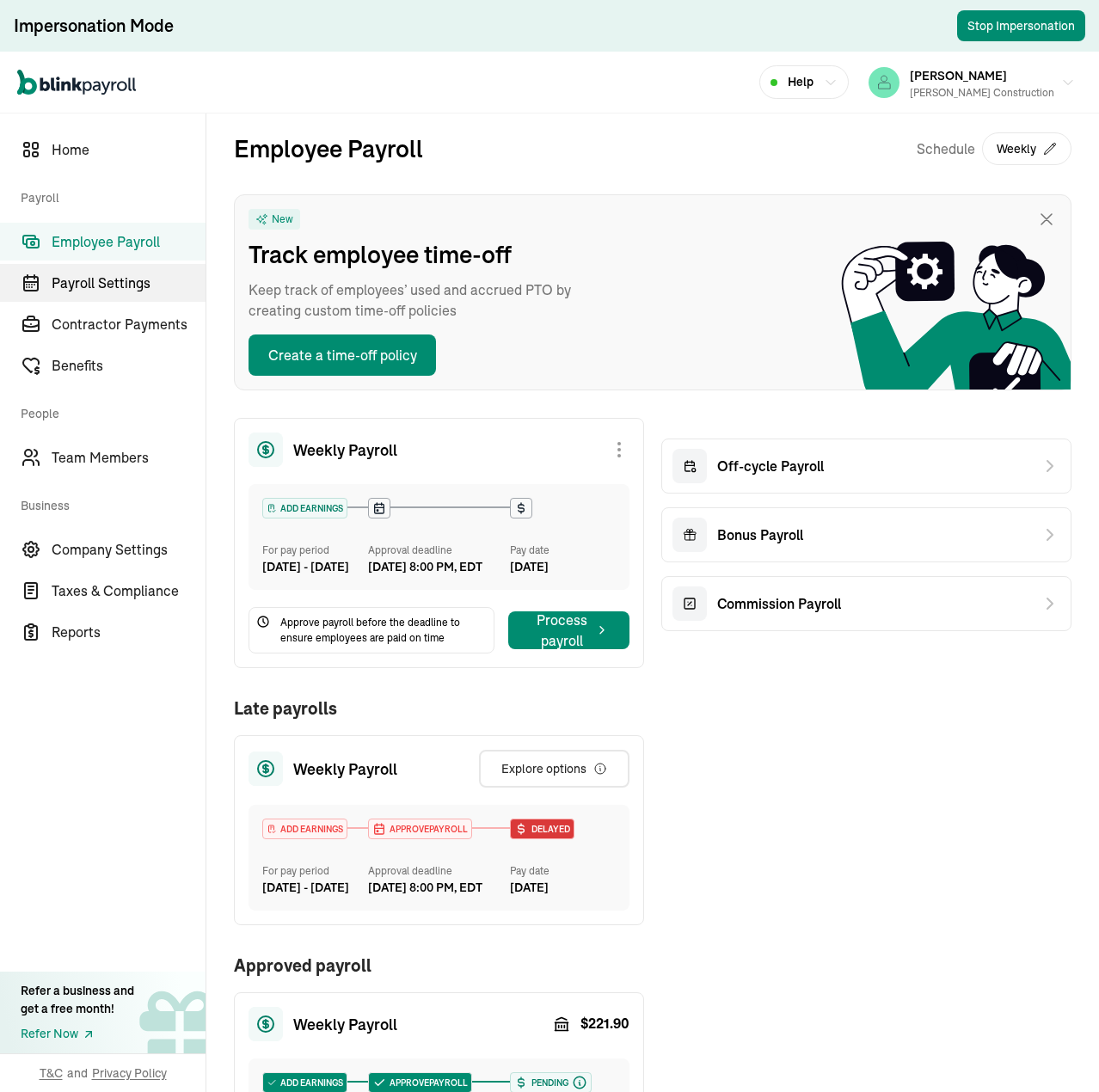
click at [105, 284] on span "Payroll Settings" at bounding box center [128, 283] width 154 height 21
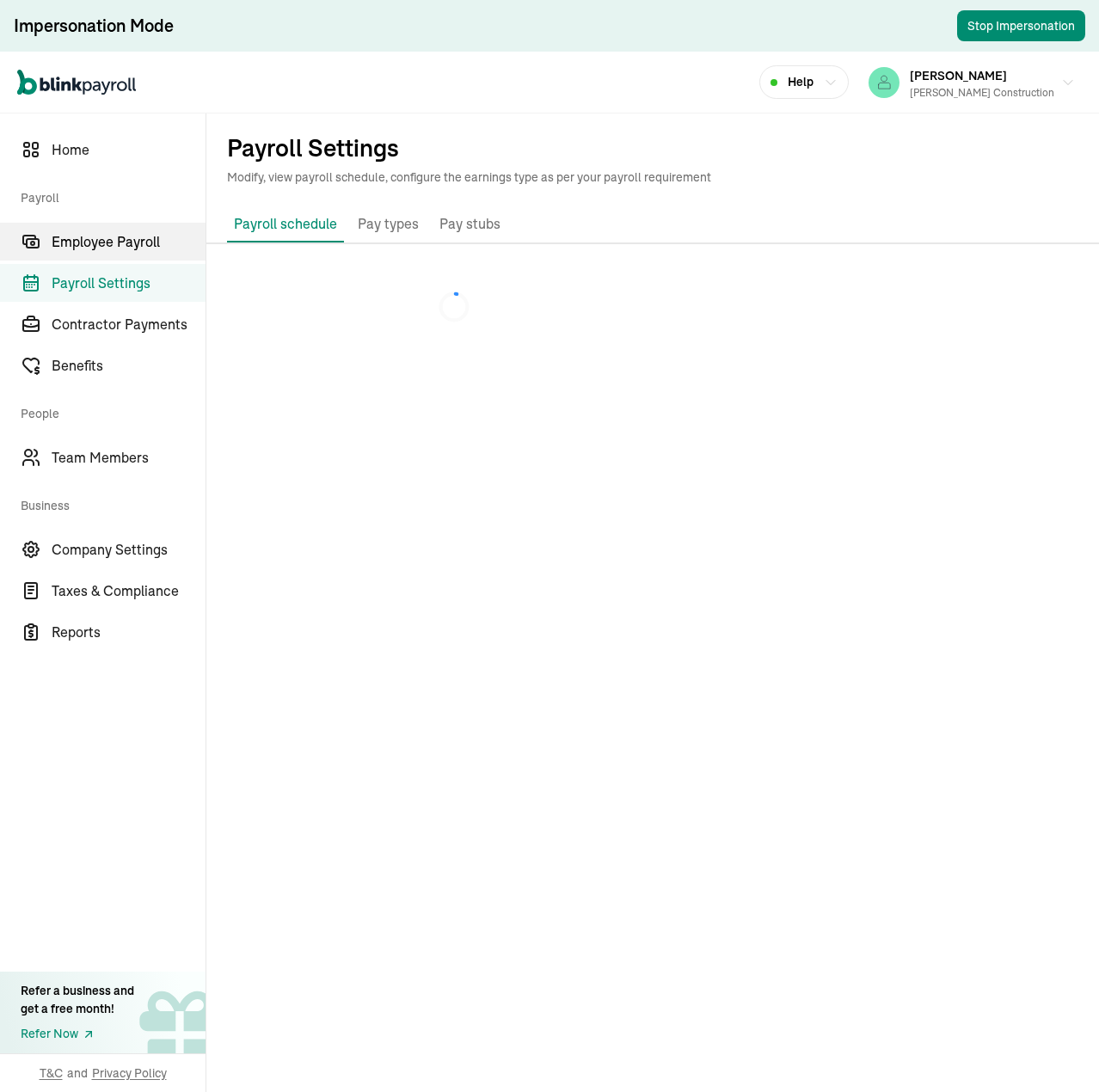
click at [118, 245] on span "Employee Payroll" at bounding box center [128, 241] width 154 height 21
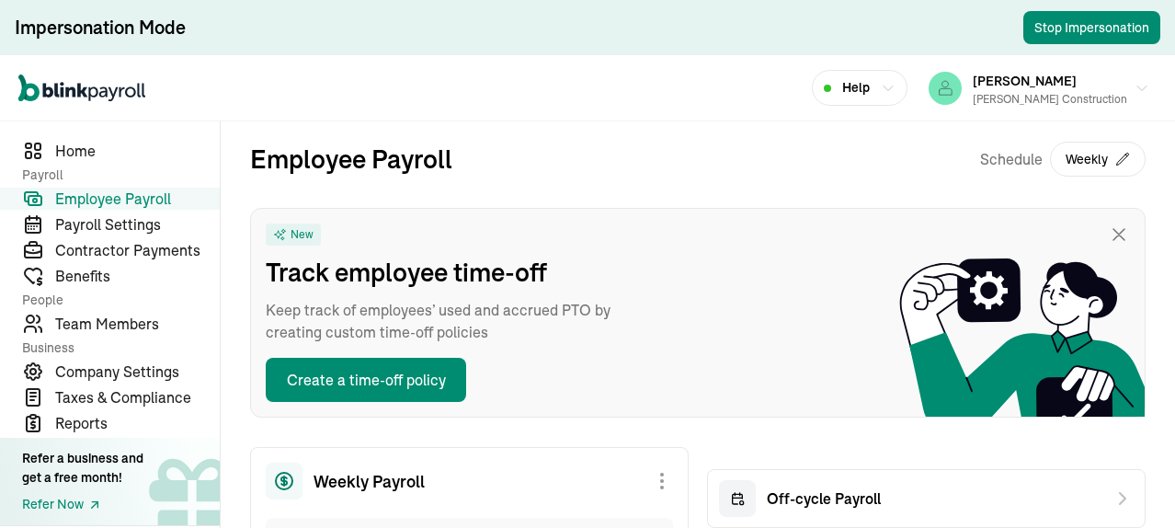
click at [683, 92] on div "Open main menu Help [PERSON_NAME] Construction" at bounding box center [587, 88] width 1175 height 66
